Goal: Navigation & Orientation: Find specific page/section

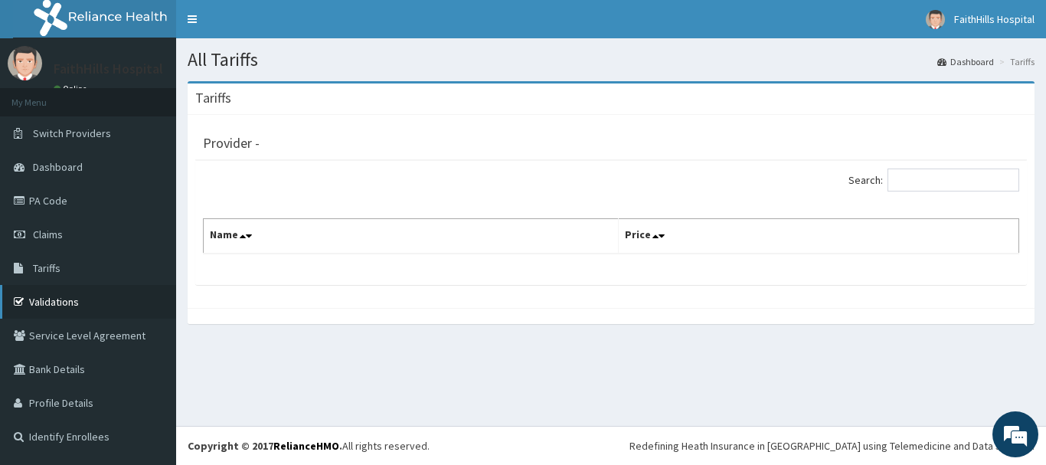
click at [80, 310] on link "Validations" at bounding box center [88, 302] width 176 height 34
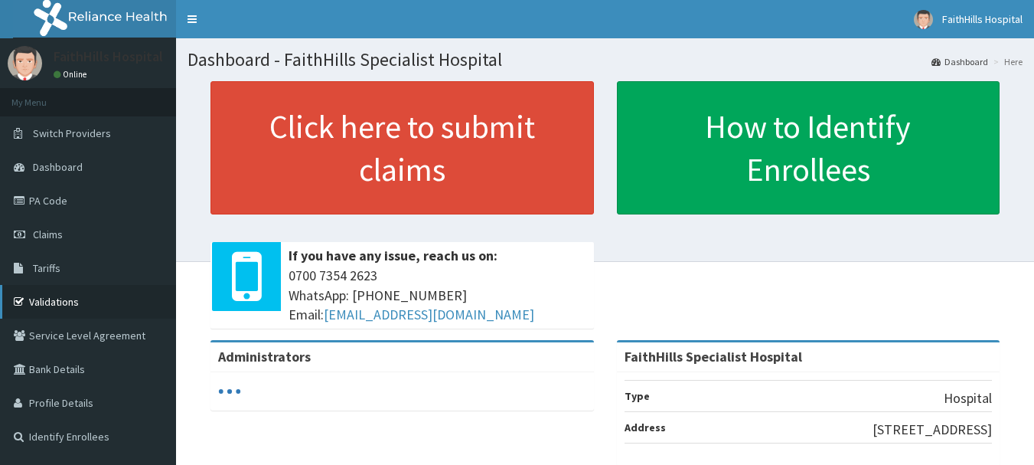
click at [125, 312] on link "Validations" at bounding box center [88, 302] width 176 height 34
